Goal: Check status: Check status

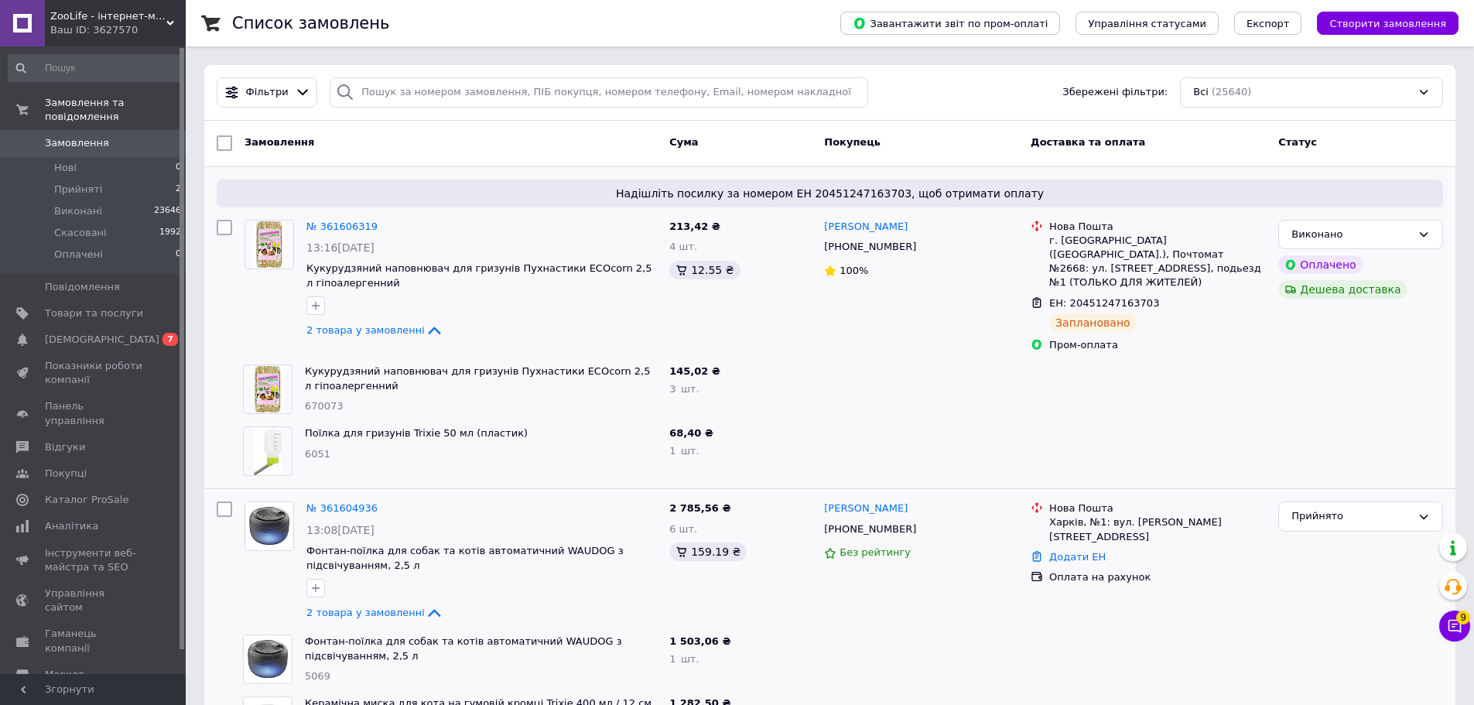
click at [95, 136] on span "Замовлення" at bounding box center [77, 143] width 64 height 14
click at [100, 333] on span "[DEMOGRAPHIC_DATA]" at bounding box center [102, 340] width 114 height 14
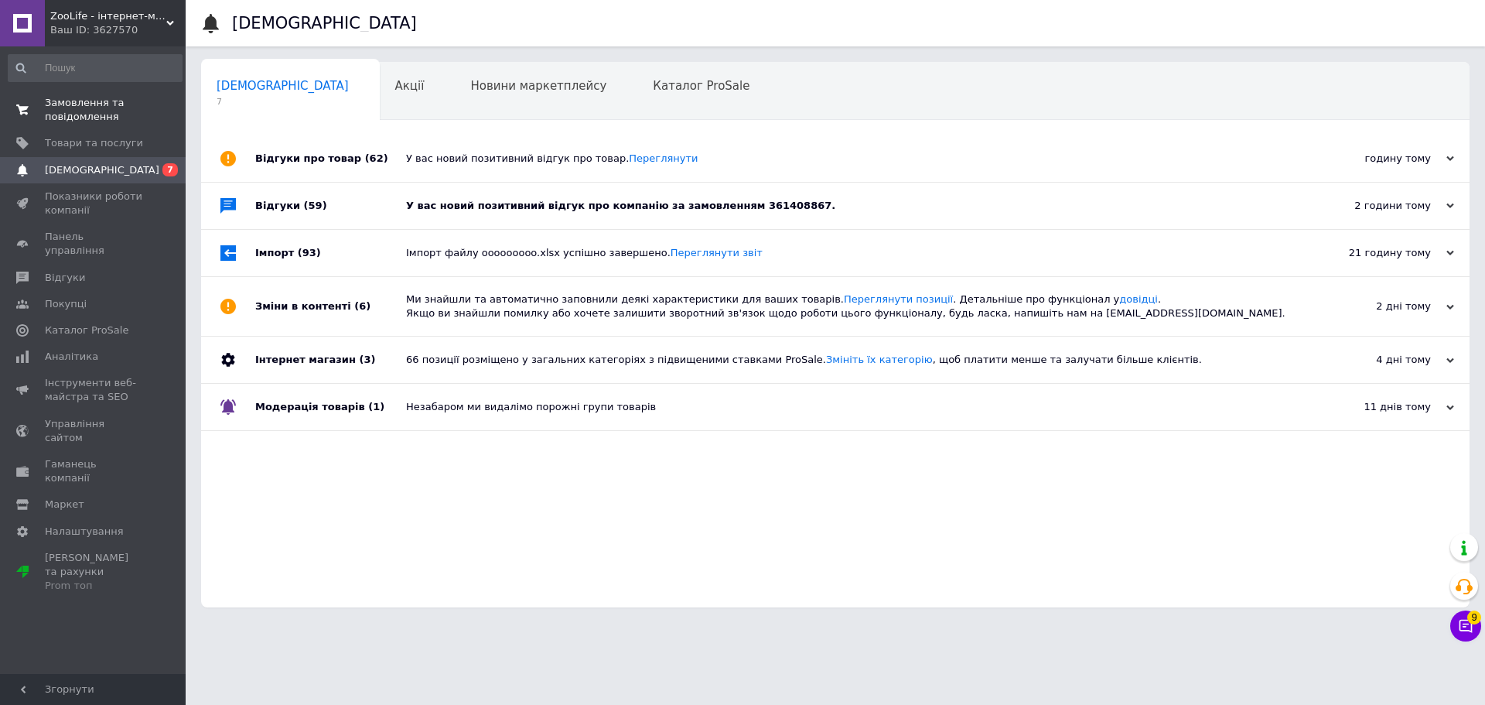
click at [99, 117] on span "Замовлення та повідомлення" at bounding box center [94, 110] width 98 height 28
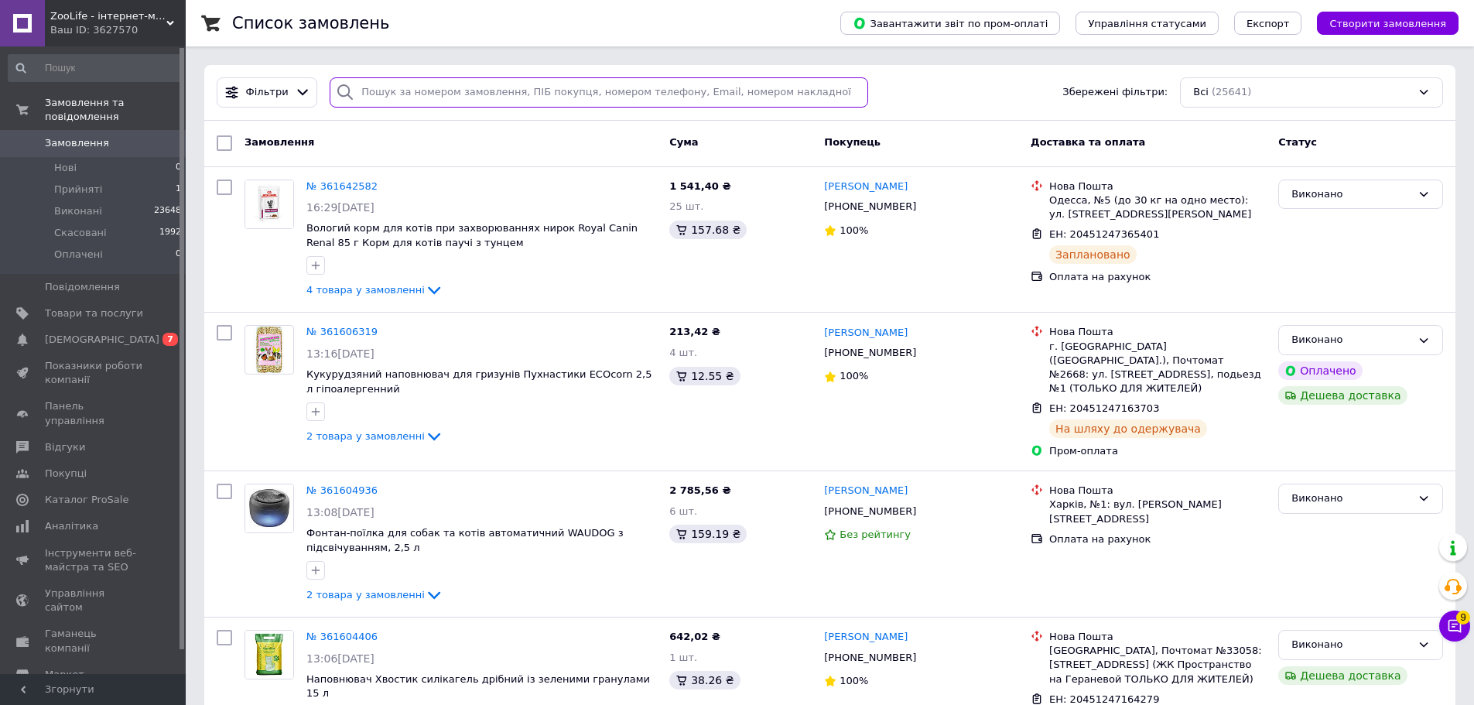
click at [510, 93] on input "search" at bounding box center [599, 92] width 538 height 30
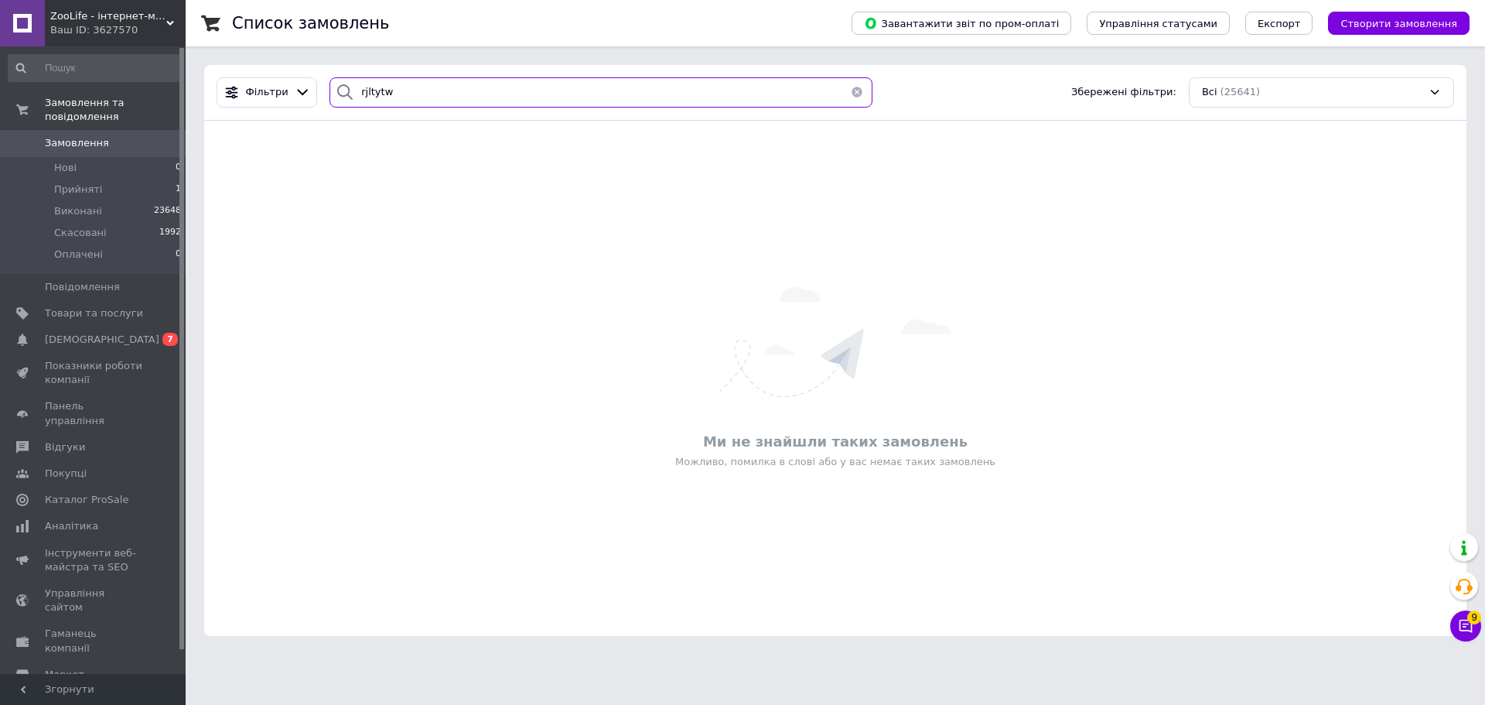
click at [449, 87] on input "rjltytw" at bounding box center [601, 92] width 543 height 30
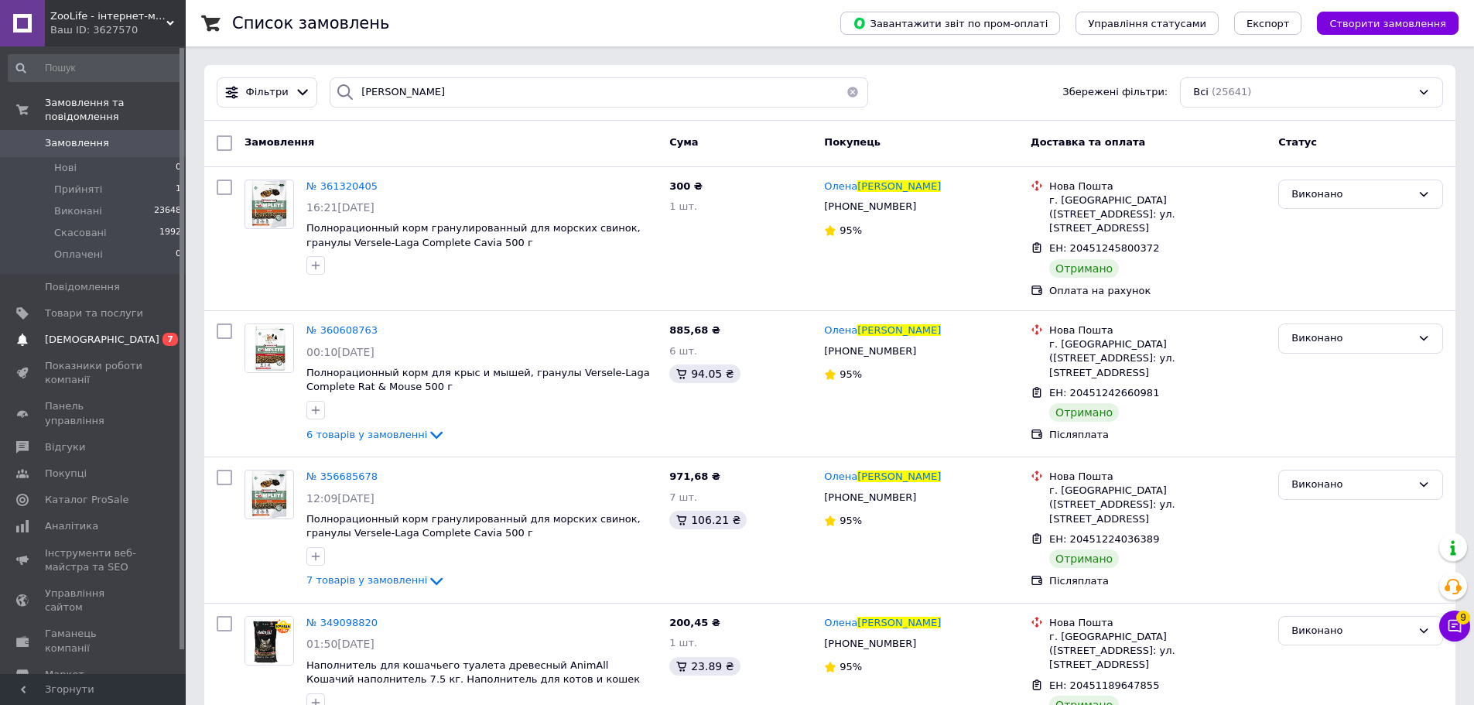
drag, startPoint x: 380, startPoint y: 319, endPoint x: 82, endPoint y: 316, distance: 297.8
click at [381, 324] on icon at bounding box center [387, 330] width 12 height 12
click at [451, 94] on input "[PERSON_NAME]" at bounding box center [599, 92] width 538 height 30
paste input "0504844278657"
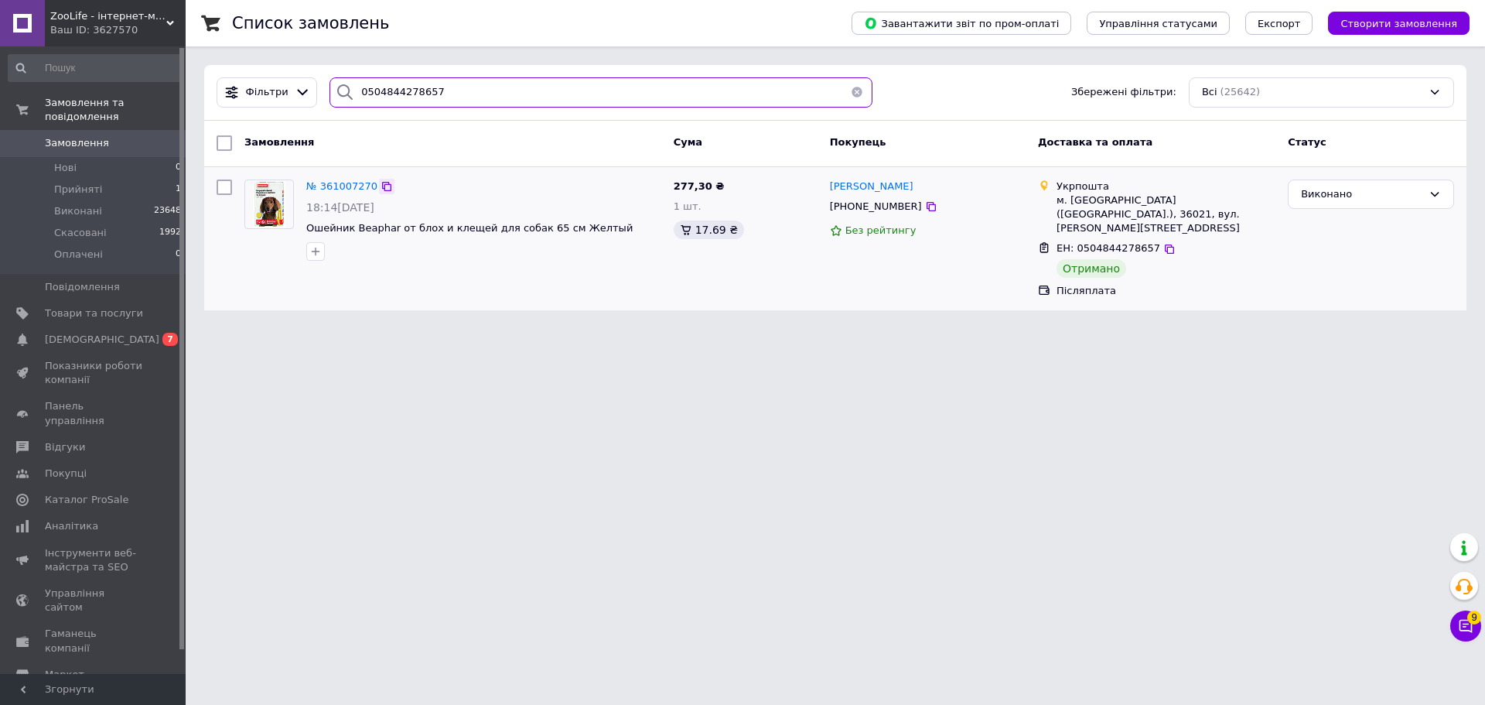
type input "0504844278657"
click at [382, 186] on icon at bounding box center [386, 186] width 9 height 9
